Goal: Task Accomplishment & Management: Manage account settings

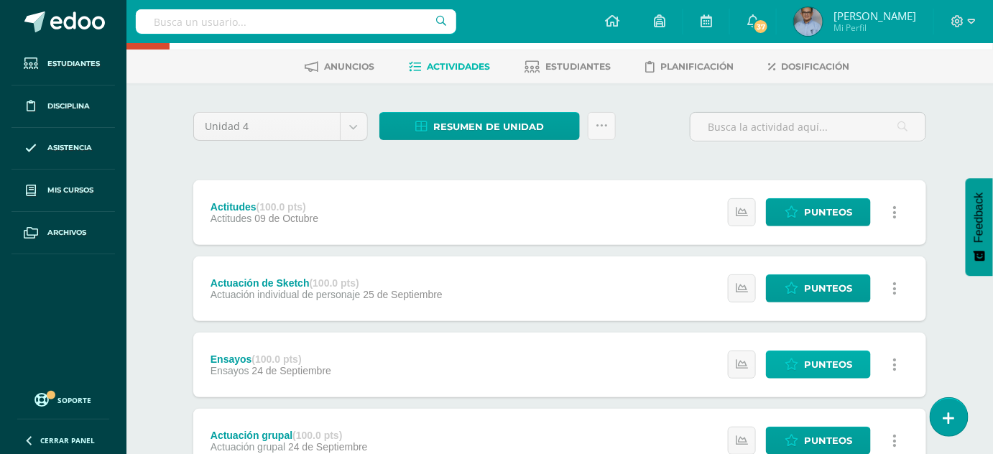
scroll to position [40, 0]
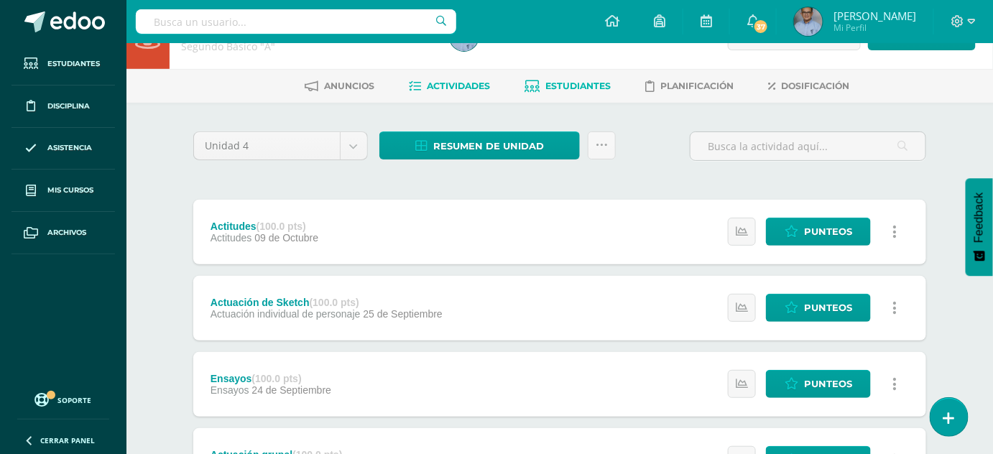
click at [570, 85] on span "Estudiantes" at bounding box center [577, 85] width 65 height 11
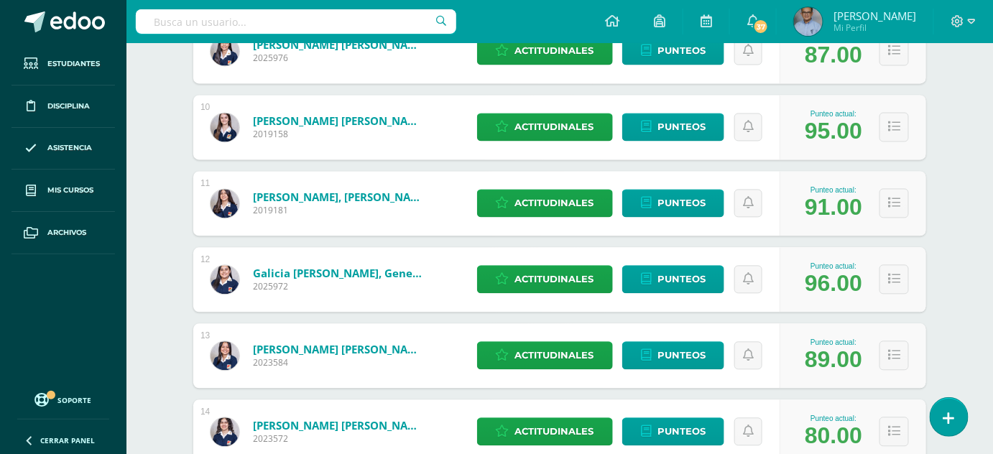
scroll to position [952, 0]
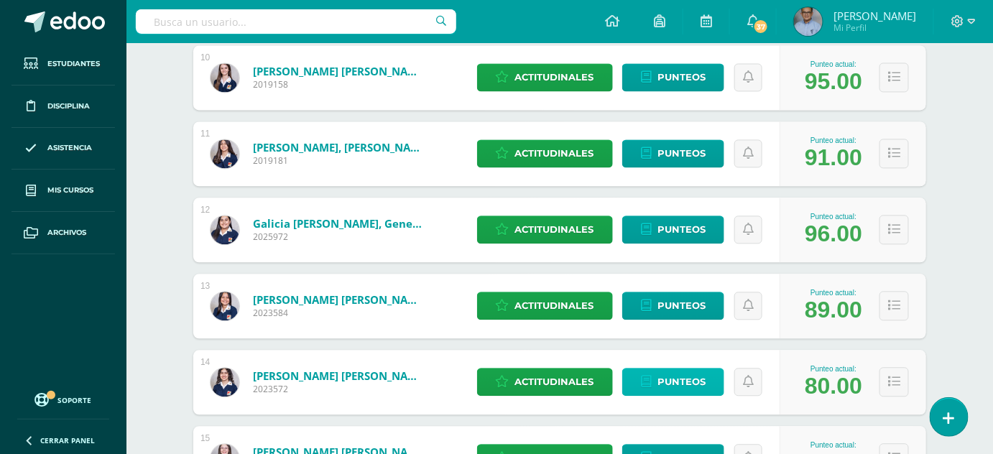
click at [685, 381] on span "Punteos" at bounding box center [681, 381] width 48 height 27
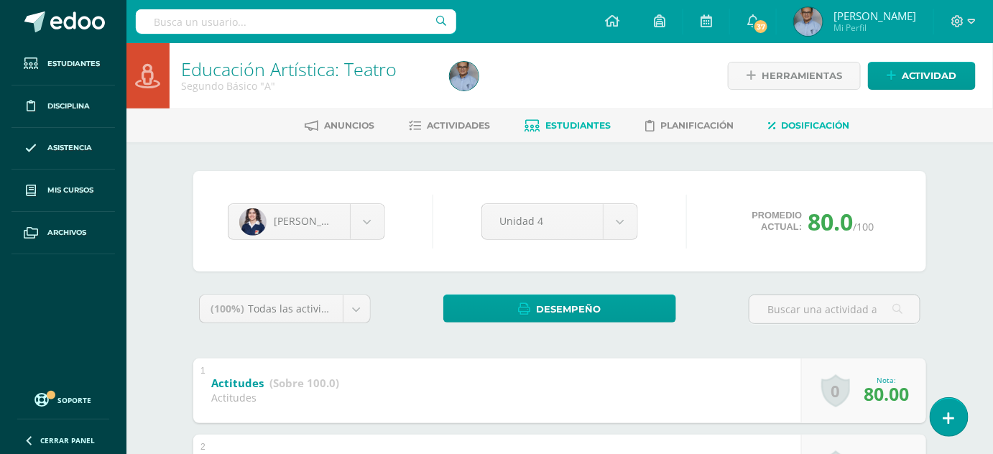
click at [802, 123] on span "Dosificación" at bounding box center [815, 125] width 68 height 11
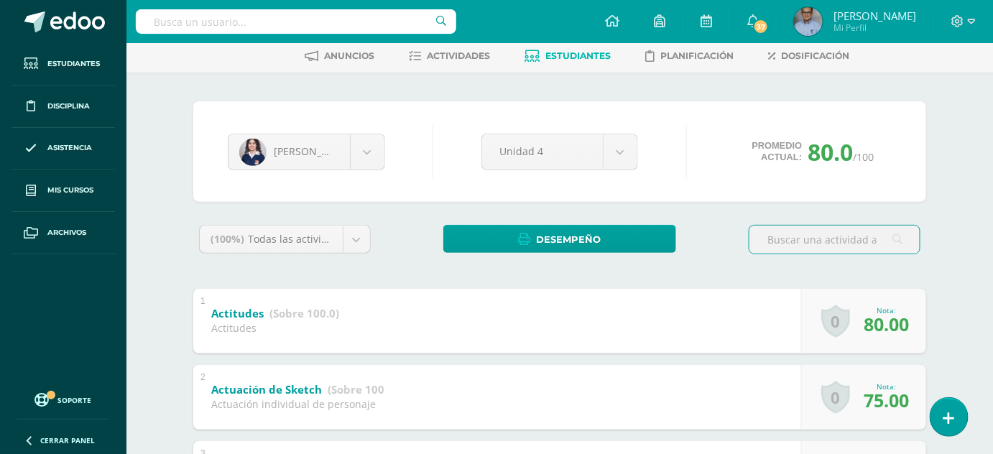
scroll to position [68, 0]
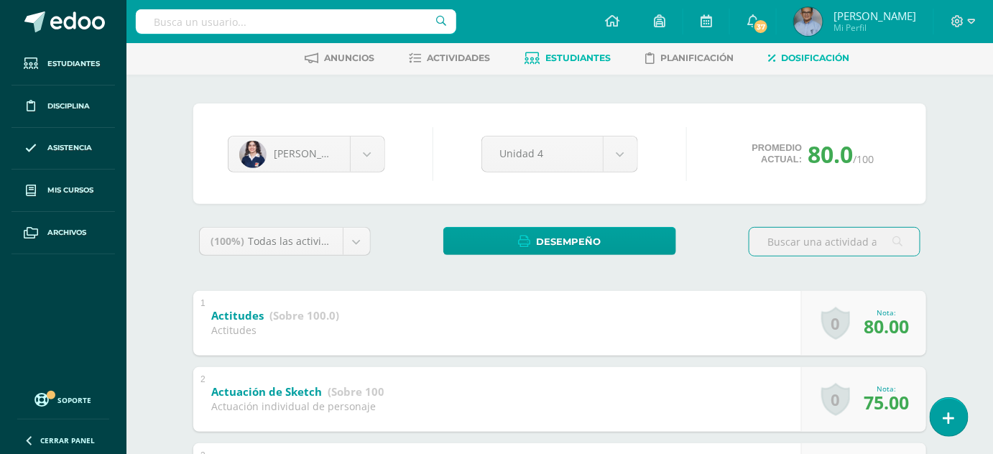
click at [809, 50] on link "Dosificación" at bounding box center [808, 58] width 81 height 23
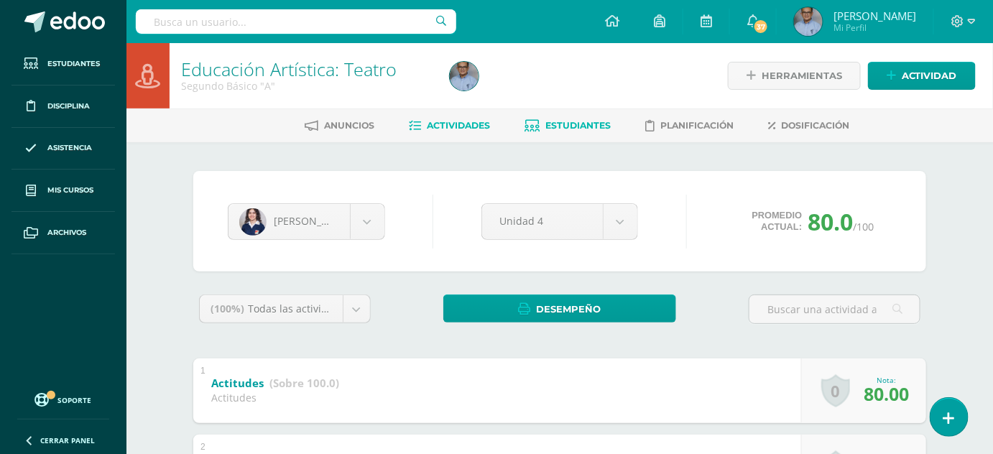
click at [465, 124] on span "Actividades" at bounding box center [458, 125] width 63 height 11
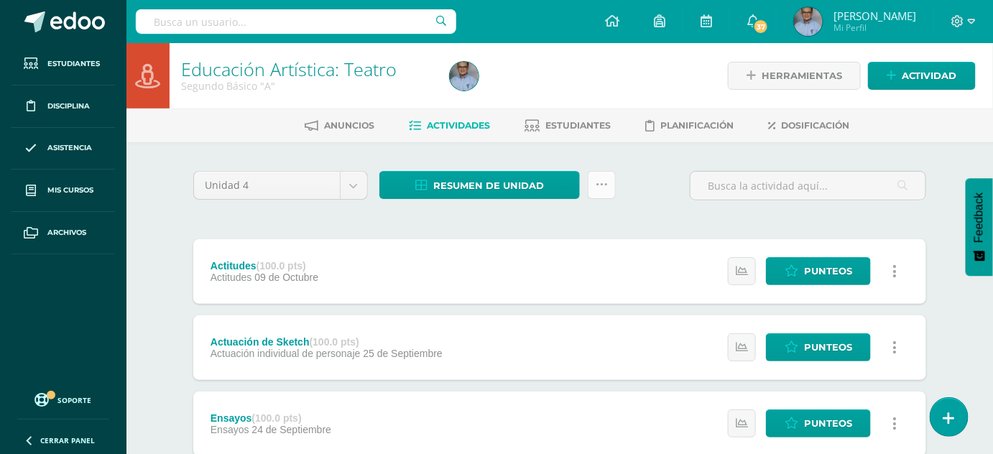
click at [607, 190] on link at bounding box center [602, 185] width 28 height 28
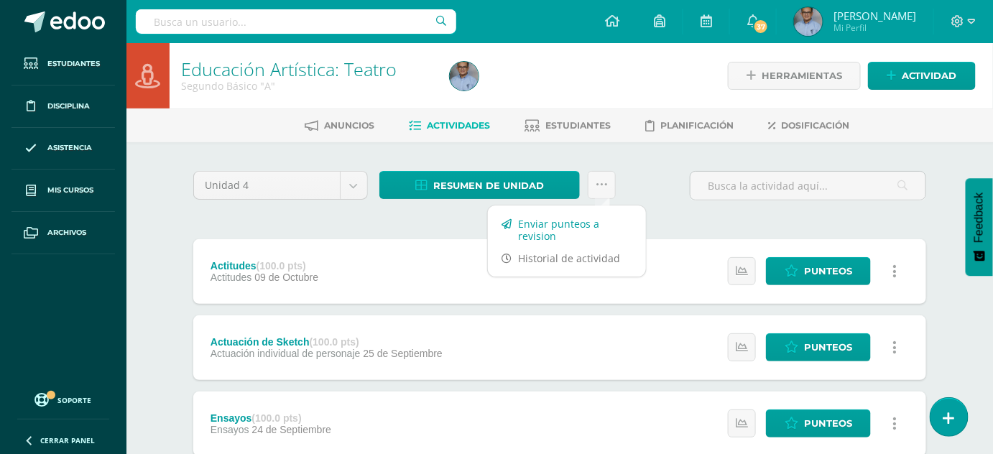
click at [552, 233] on link "Enviar punteos a revision" at bounding box center [567, 230] width 158 height 34
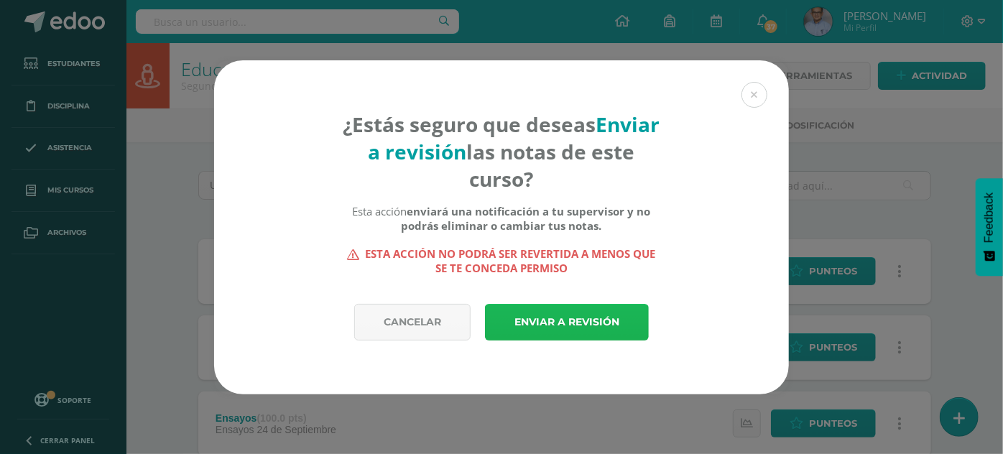
click at [551, 329] on link "Enviar a revisión" at bounding box center [567, 322] width 164 height 37
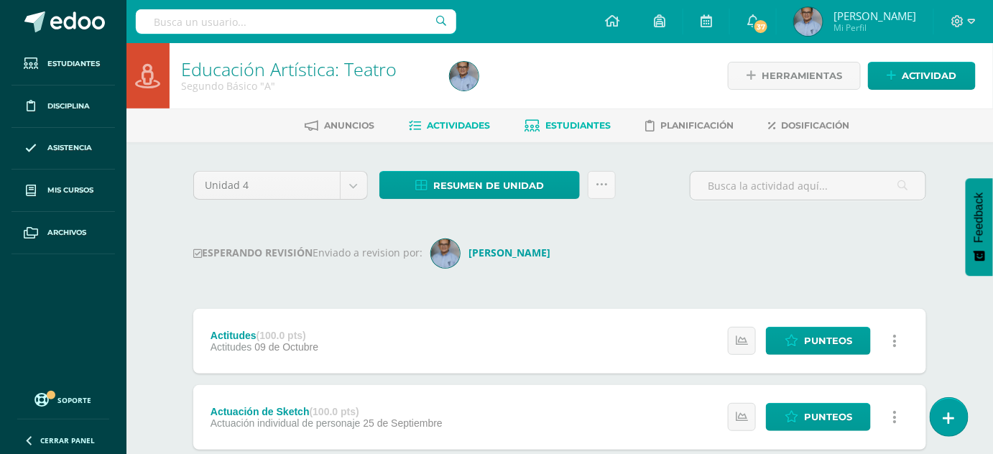
click at [564, 120] on span "Estudiantes" at bounding box center [577, 125] width 65 height 11
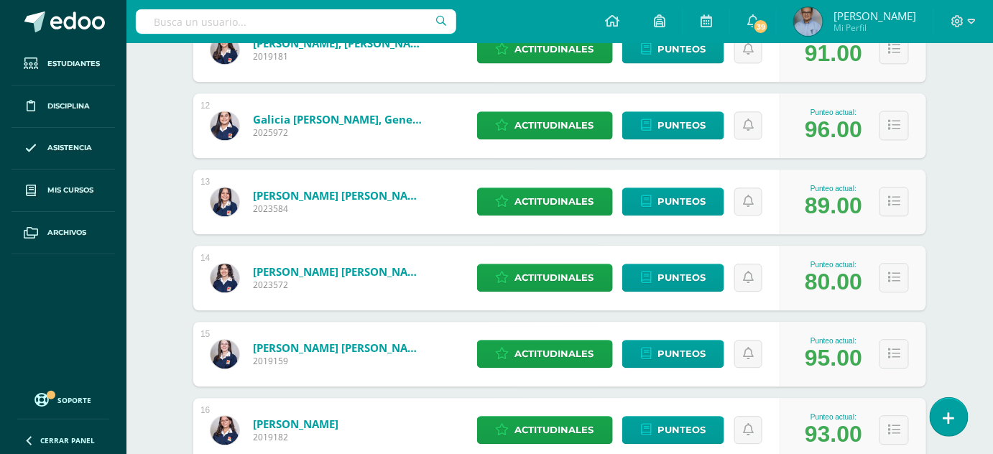
scroll to position [1090, 0]
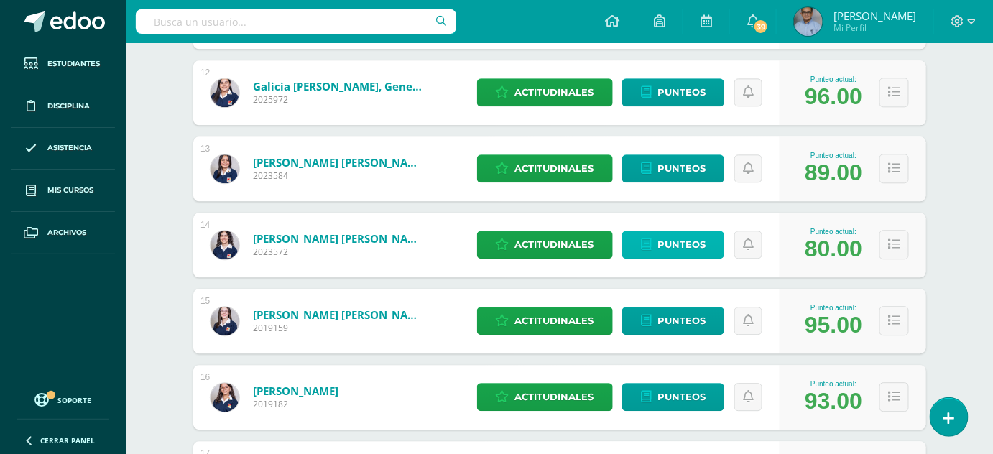
click at [693, 238] on span "Punteos" at bounding box center [681, 244] width 48 height 27
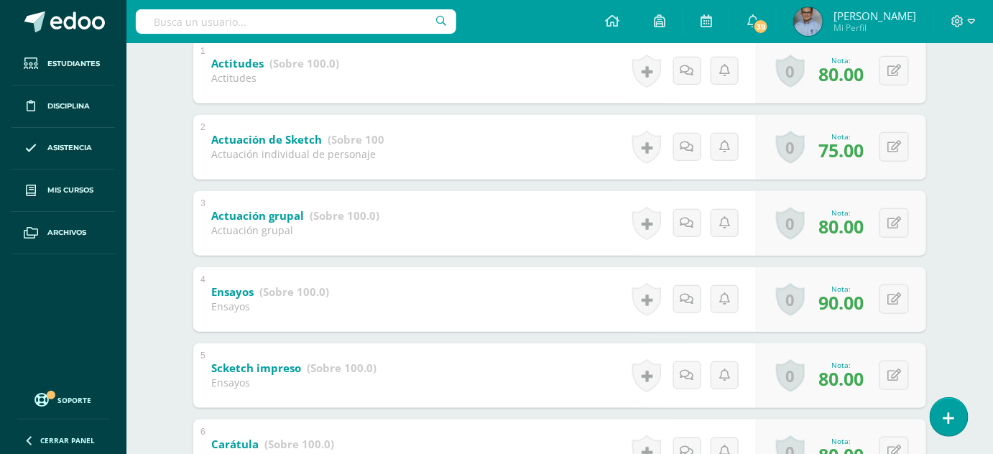
scroll to position [346, 0]
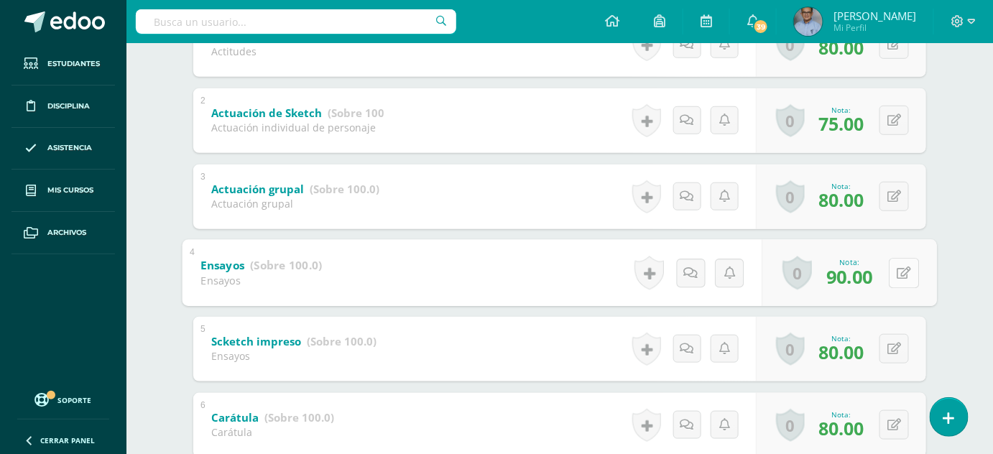
click at [898, 275] on icon at bounding box center [904, 272] width 14 height 12
type input "100"
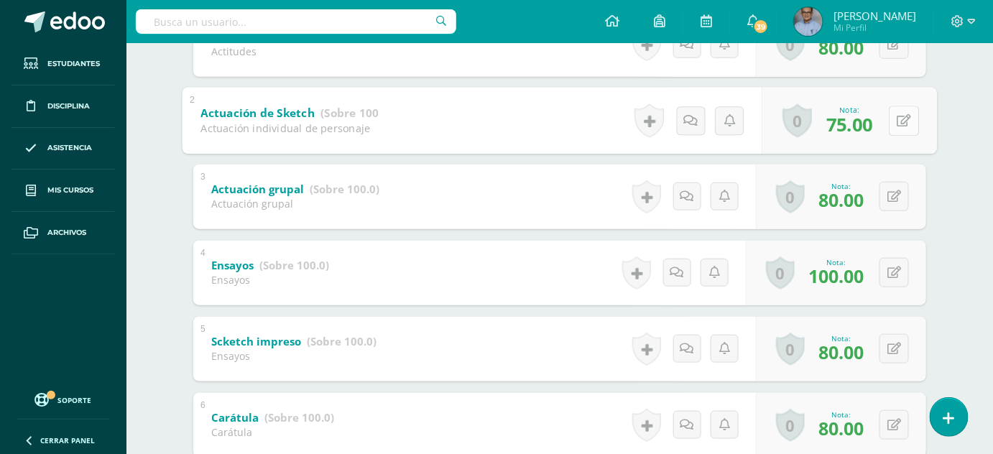
click at [901, 114] on button at bounding box center [904, 121] width 30 height 30
type input "100"
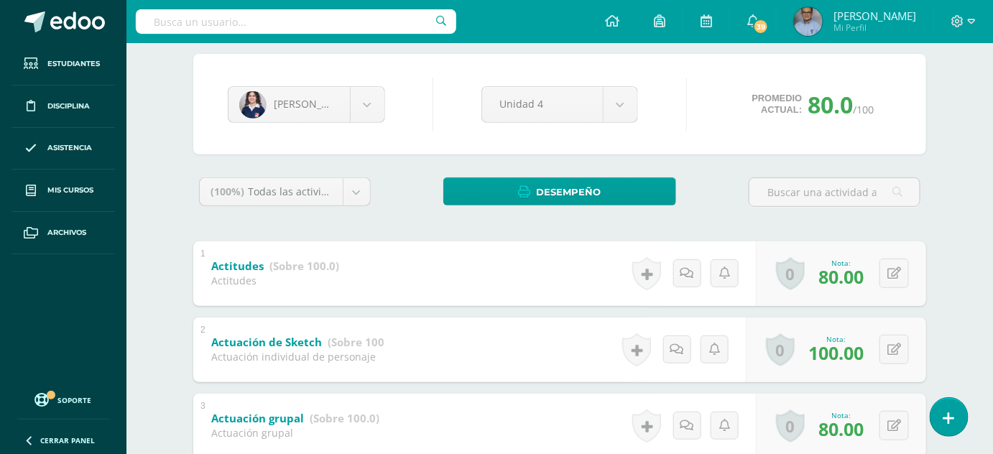
scroll to position [0, 0]
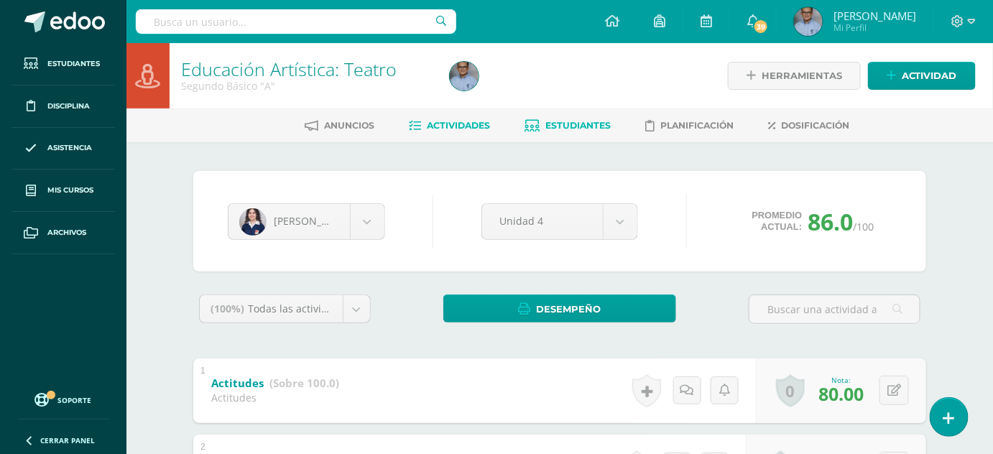
click at [469, 122] on span "Actividades" at bounding box center [458, 125] width 63 height 11
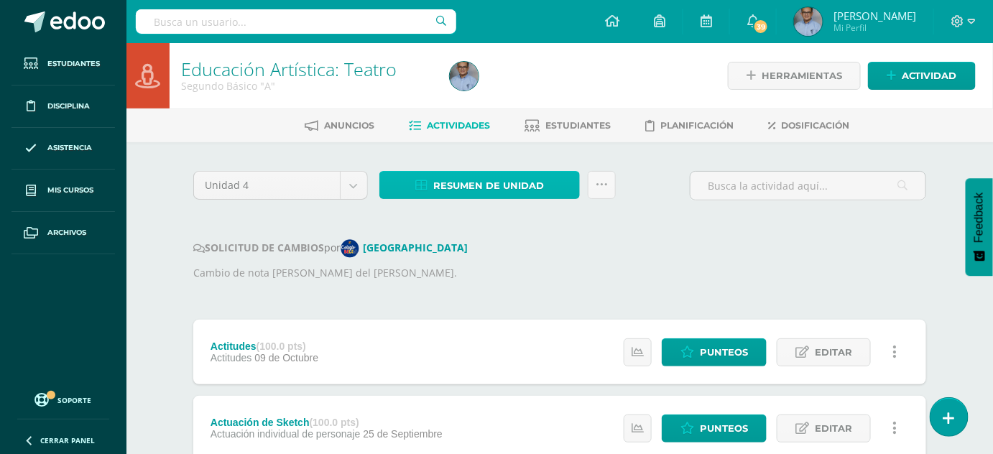
click at [513, 189] on span "Resumen de unidad" at bounding box center [488, 185] width 111 height 27
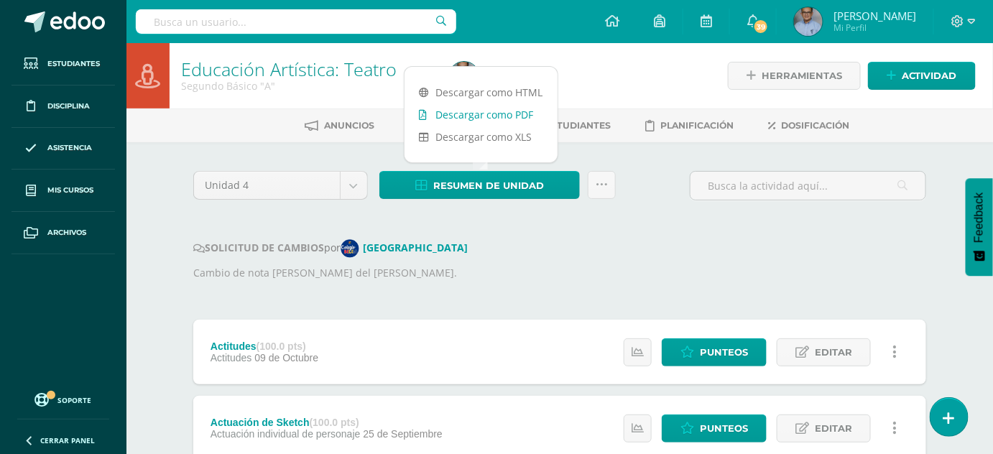
click at [504, 112] on link "Descargar como PDF" at bounding box center [480, 114] width 153 height 22
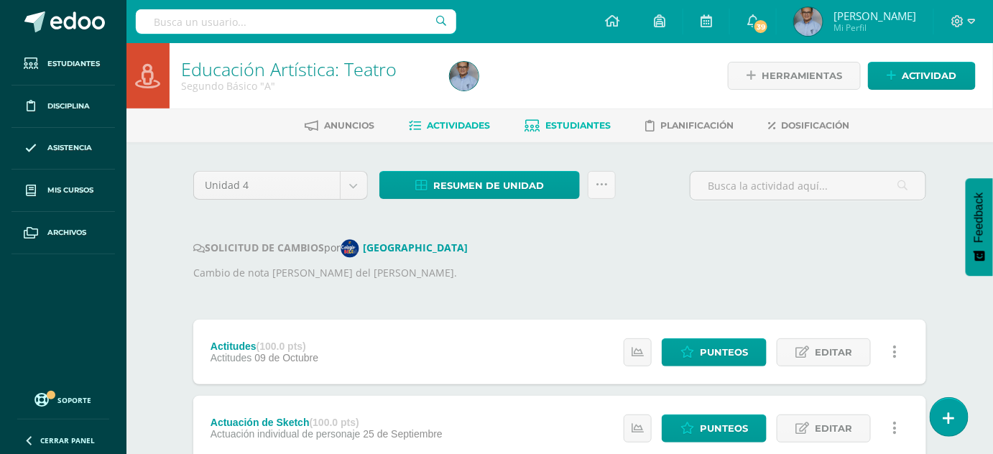
click at [582, 120] on span "Estudiantes" at bounding box center [577, 125] width 65 height 11
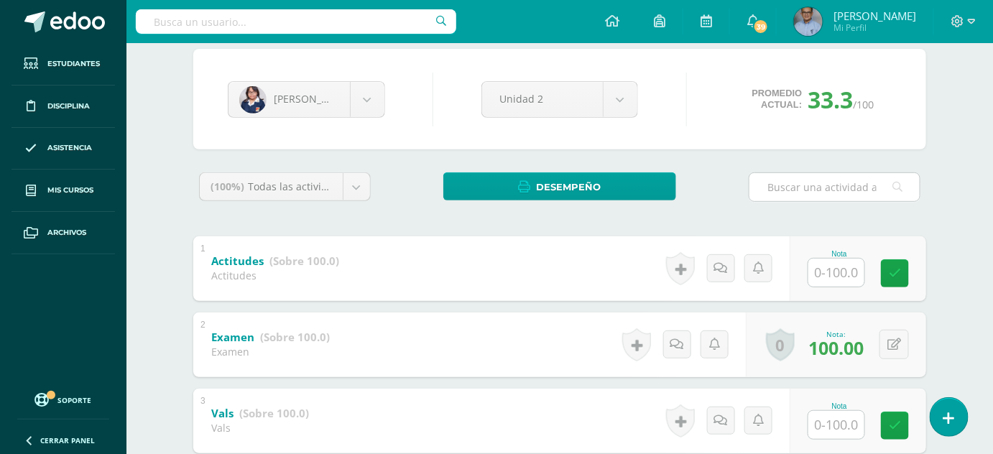
scroll to position [368, 0]
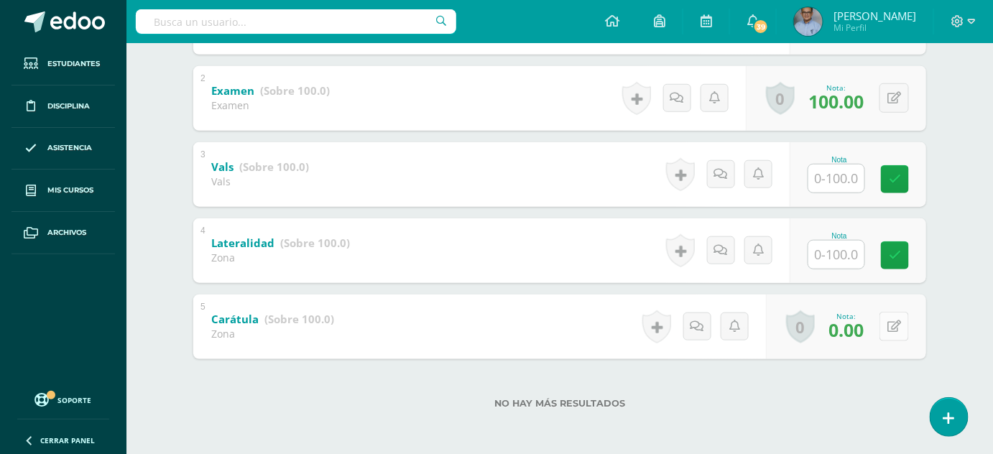
click at [899, 328] on icon at bounding box center [894, 326] width 14 height 12
click at [837, 384] on div "No hay más resultados" at bounding box center [559, 392] width 733 height 67
click at [684, 412] on div "No hay más resultados" at bounding box center [559, 392] width 733 height 67
drag, startPoint x: 843, startPoint y: 322, endPoint x: 854, endPoint y: 328, distance: 12.2
click at [854, 328] on icon at bounding box center [856, 331] width 12 height 12
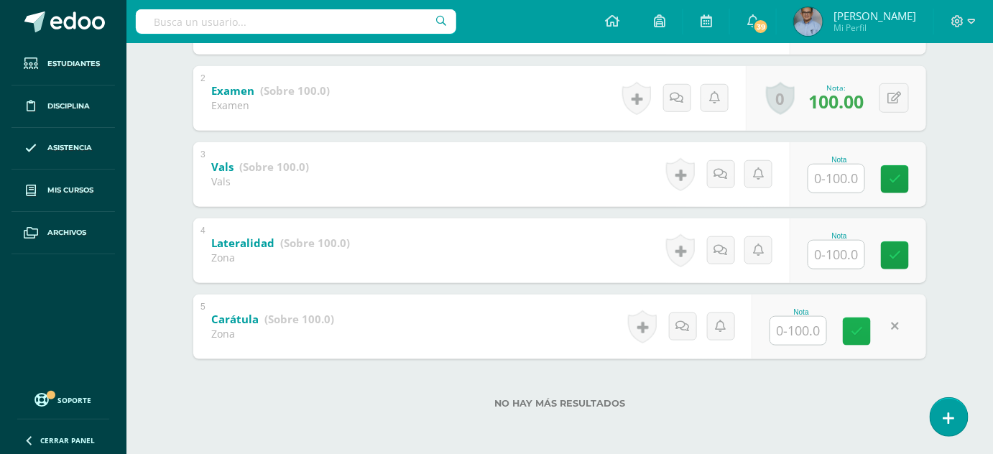
click at [854, 328] on icon at bounding box center [856, 331] width 12 height 12
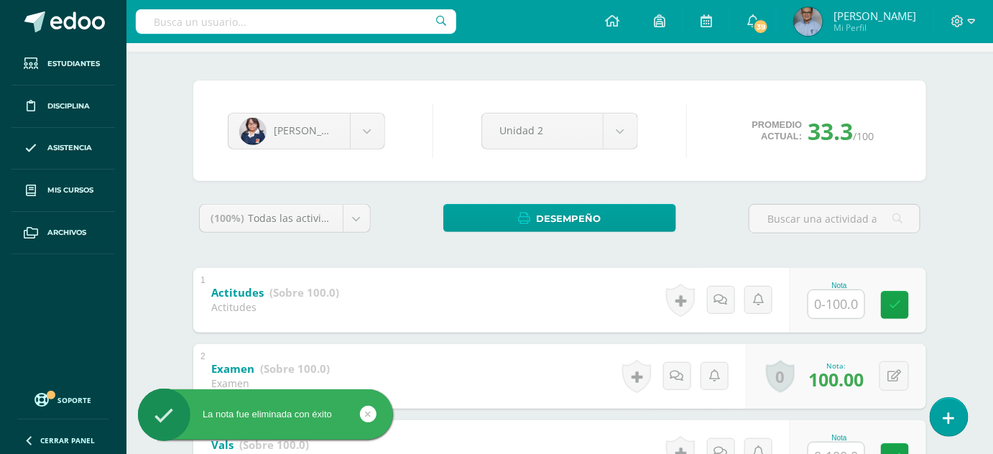
scroll to position [0, 0]
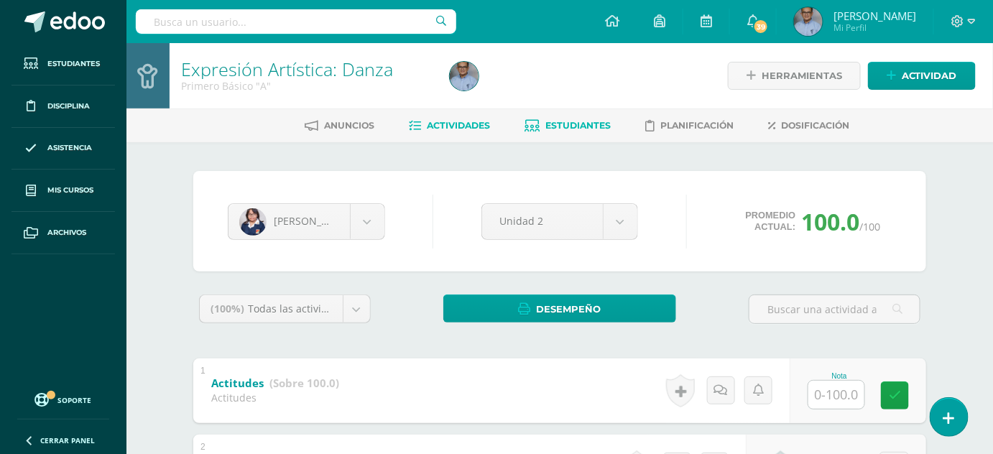
click at [462, 124] on span "Actividades" at bounding box center [458, 125] width 63 height 11
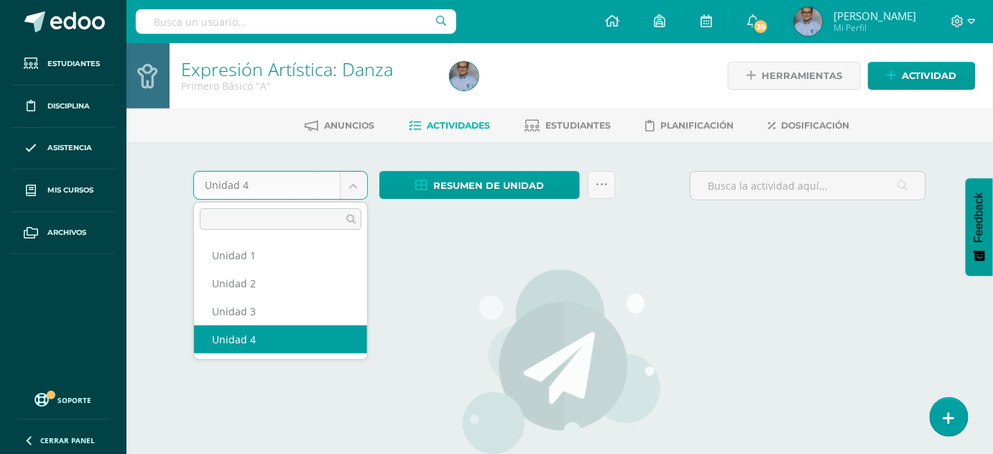
click at [350, 189] on body "Estudiantes Disciplina Asistencia Mis cursos Archivos Soporte Ayuda Reportar un…" at bounding box center [496, 308] width 993 height 617
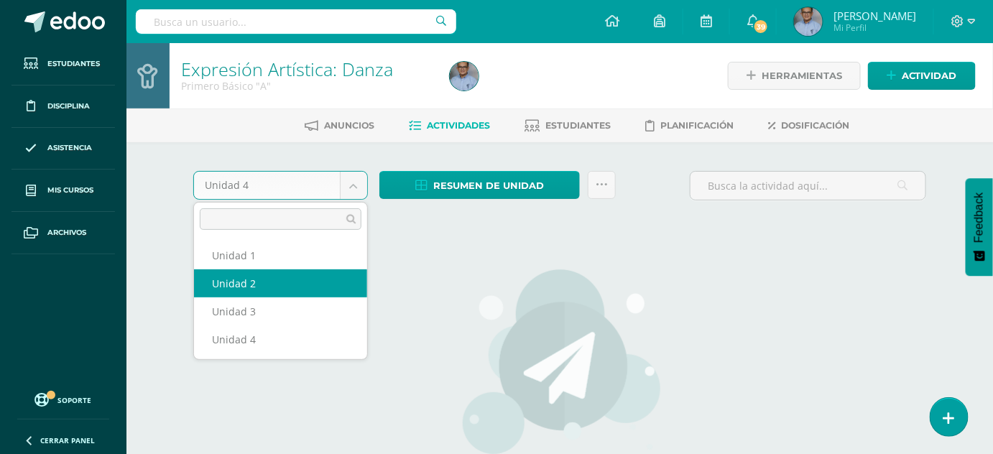
select select "Unidad 2"
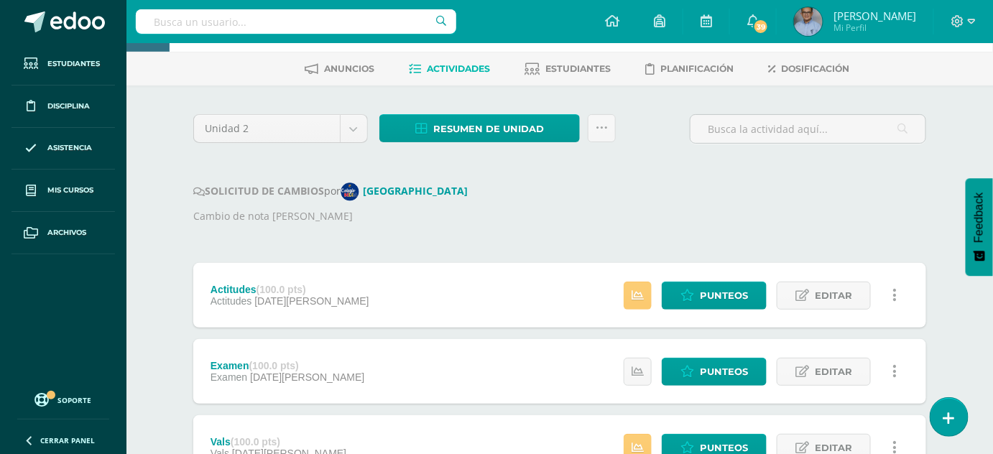
scroll to position [52, 0]
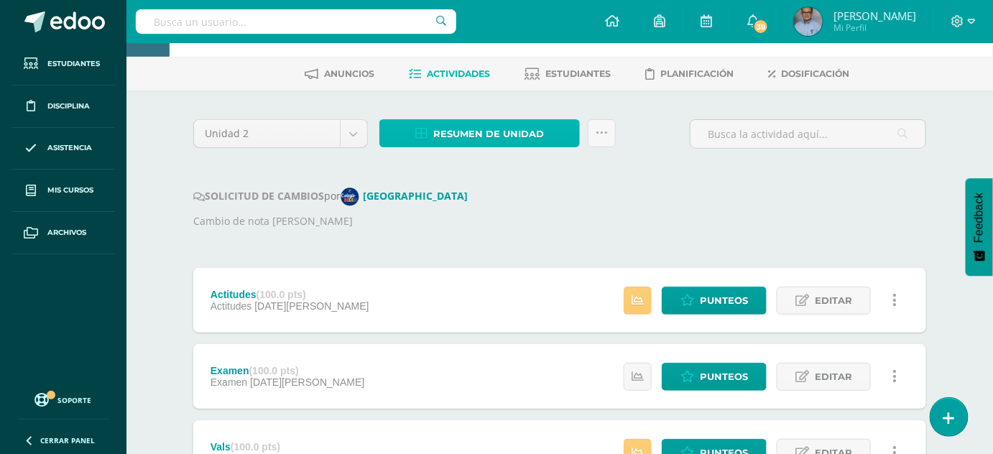
click at [496, 135] on span "Resumen de unidad" at bounding box center [488, 134] width 111 height 27
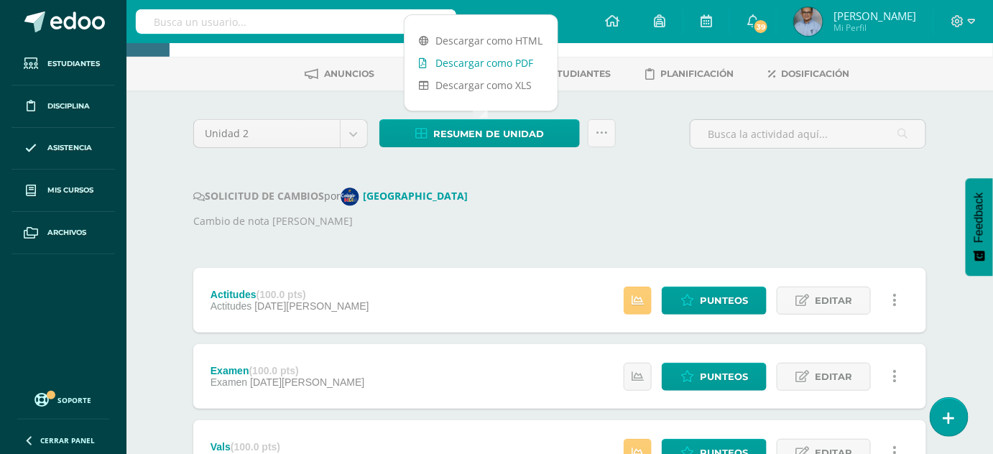
click at [485, 62] on link "Descargar como PDF" at bounding box center [480, 63] width 153 height 22
click at [628, 228] on p "Cambio de nota Marlen Vanessa Perez" at bounding box center [559, 221] width 733 height 16
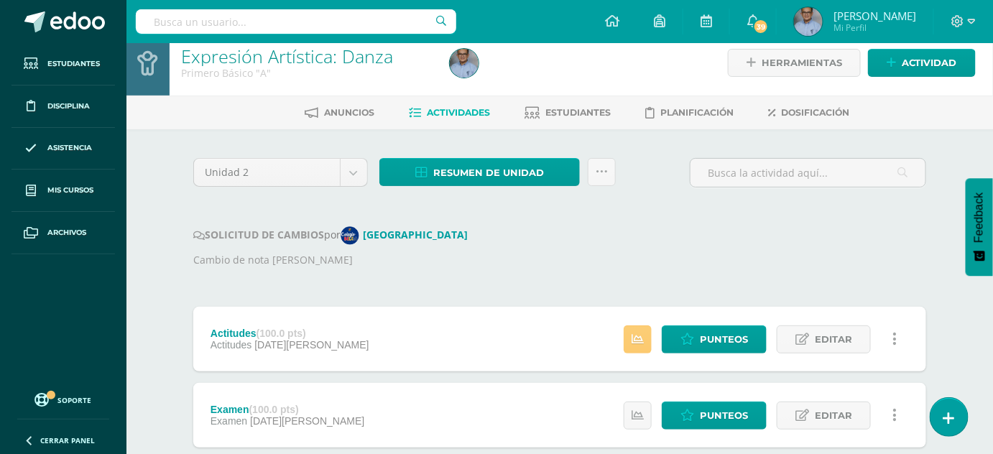
scroll to position [0, 0]
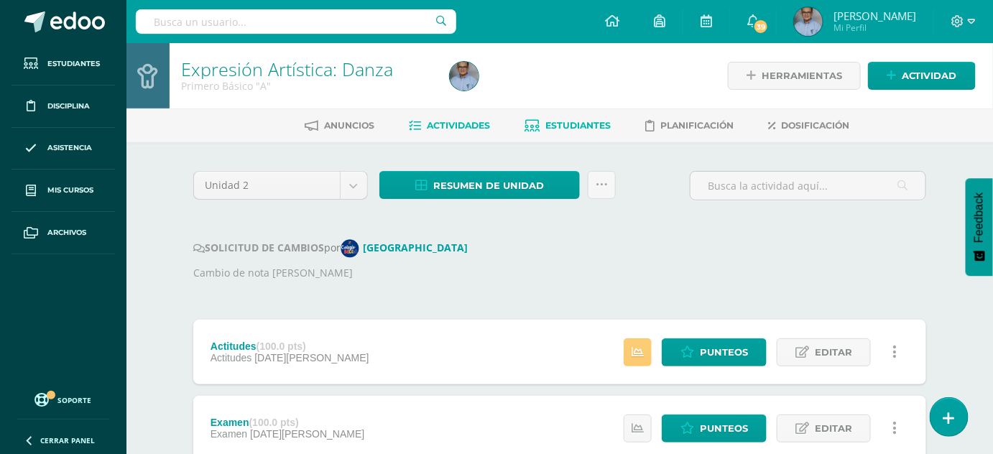
click at [560, 121] on span "Estudiantes" at bounding box center [577, 125] width 65 height 11
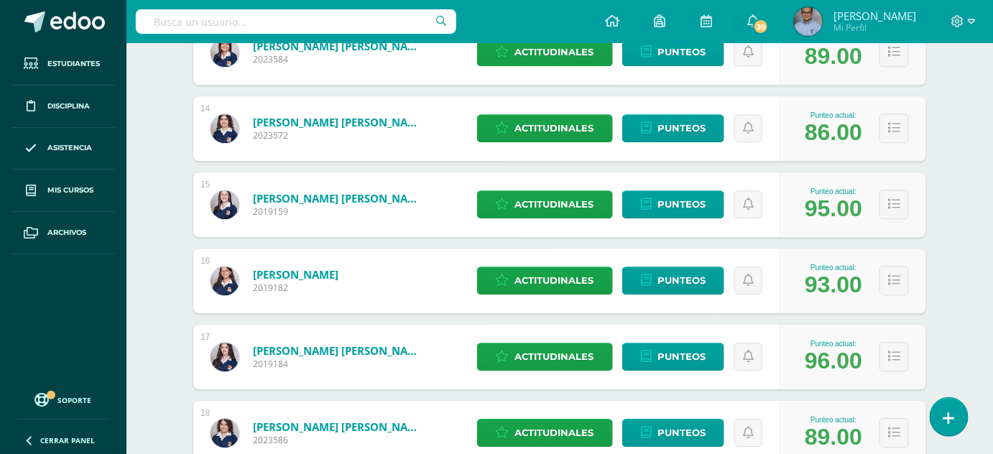
scroll to position [1204, 0]
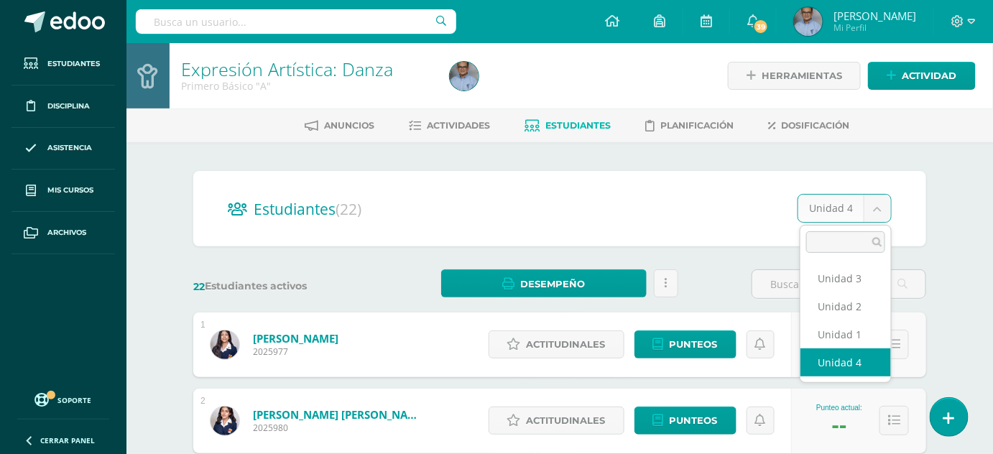
drag, startPoint x: 876, startPoint y: 209, endPoint x: 824, endPoint y: 298, distance: 103.4
select select "/dashboard/teacher/section/3709/students/?unit=116035"
